Goal: Task Accomplishment & Management: Use online tool/utility

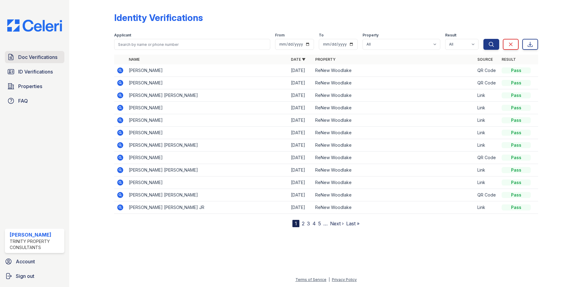
click at [28, 54] on span "Doc Verifications" at bounding box center [37, 56] width 39 height 7
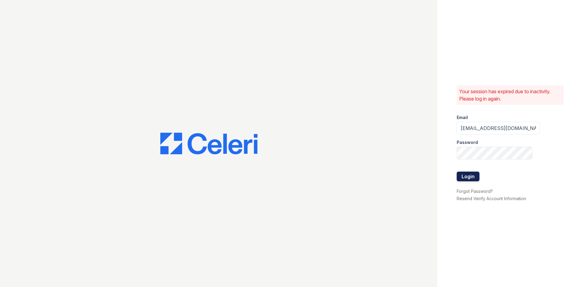
click at [460, 173] on button "Login" at bounding box center [468, 177] width 23 height 10
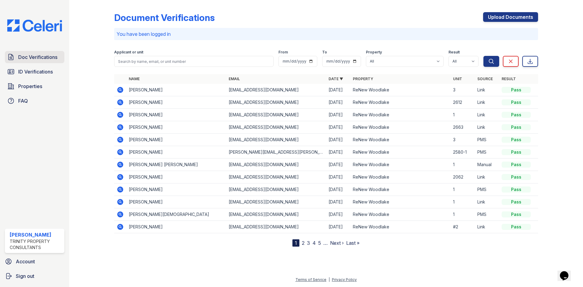
click at [34, 55] on span "Doc Verifications" at bounding box center [37, 56] width 39 height 7
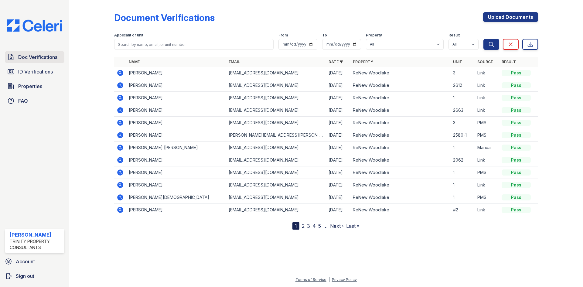
click at [25, 58] on span "Doc Verifications" at bounding box center [37, 56] width 39 height 7
click at [27, 70] on span "ID Verifications" at bounding box center [35, 71] width 35 height 7
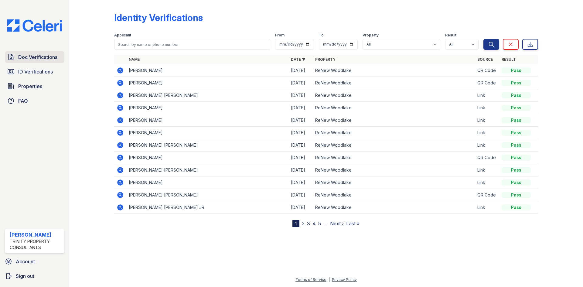
click at [26, 61] on link "Doc Verifications" at bounding box center [35, 57] width 60 height 12
